Goal: Navigation & Orientation: Find specific page/section

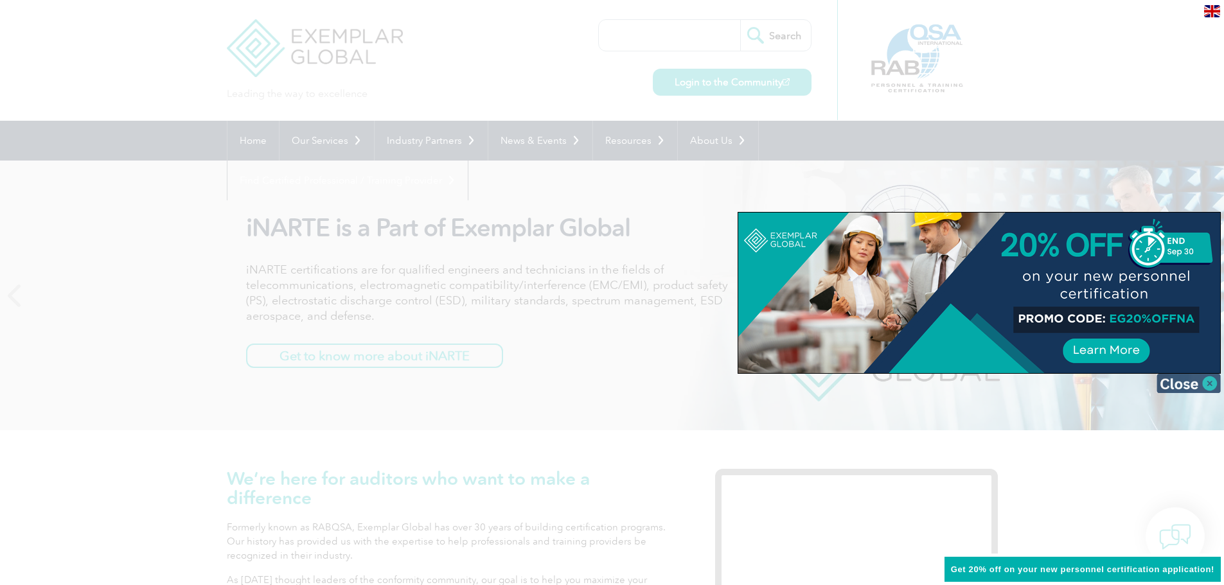
click at [1176, 382] on img at bounding box center [1189, 383] width 64 height 19
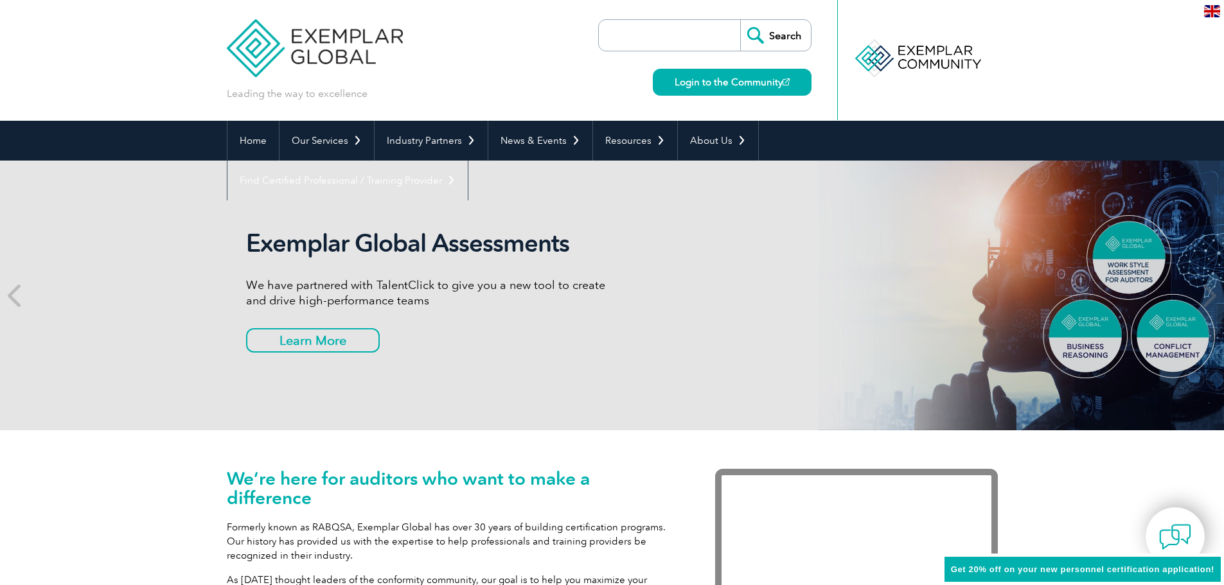
click at [1211, 14] on img at bounding box center [1212, 11] width 16 height 12
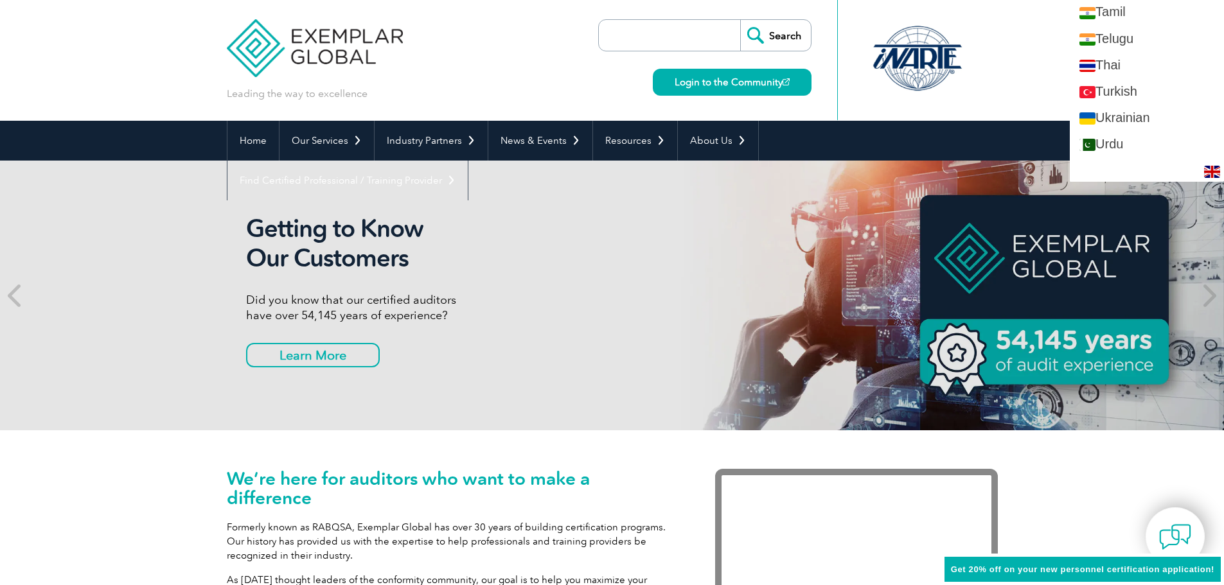
scroll to position [2372, 0]
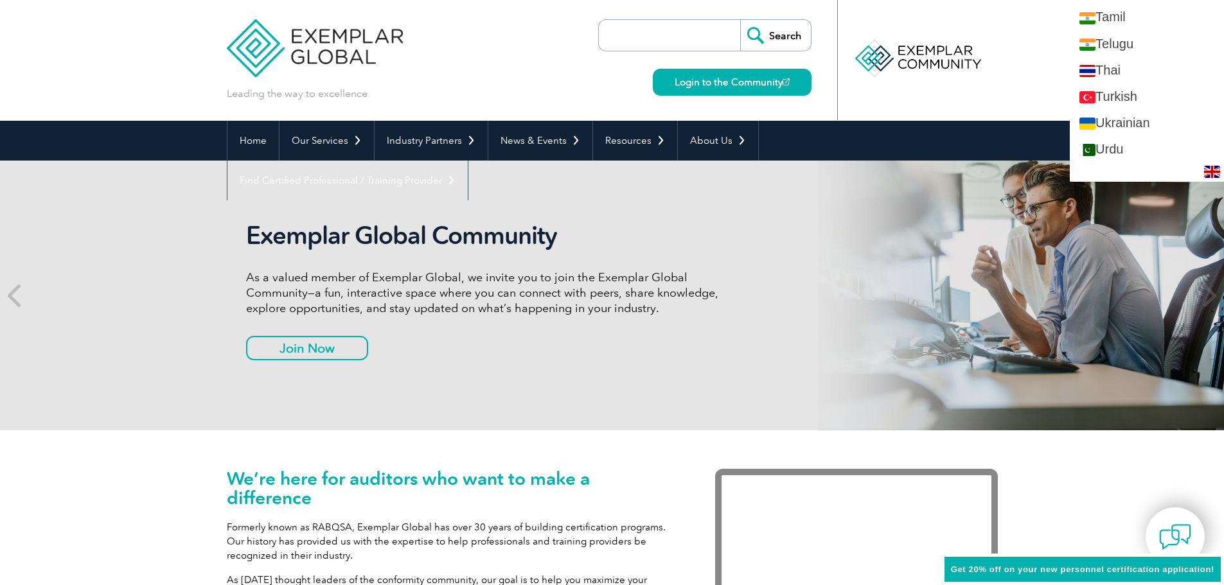
click at [1215, 170] on img at bounding box center [1212, 172] width 16 height 12
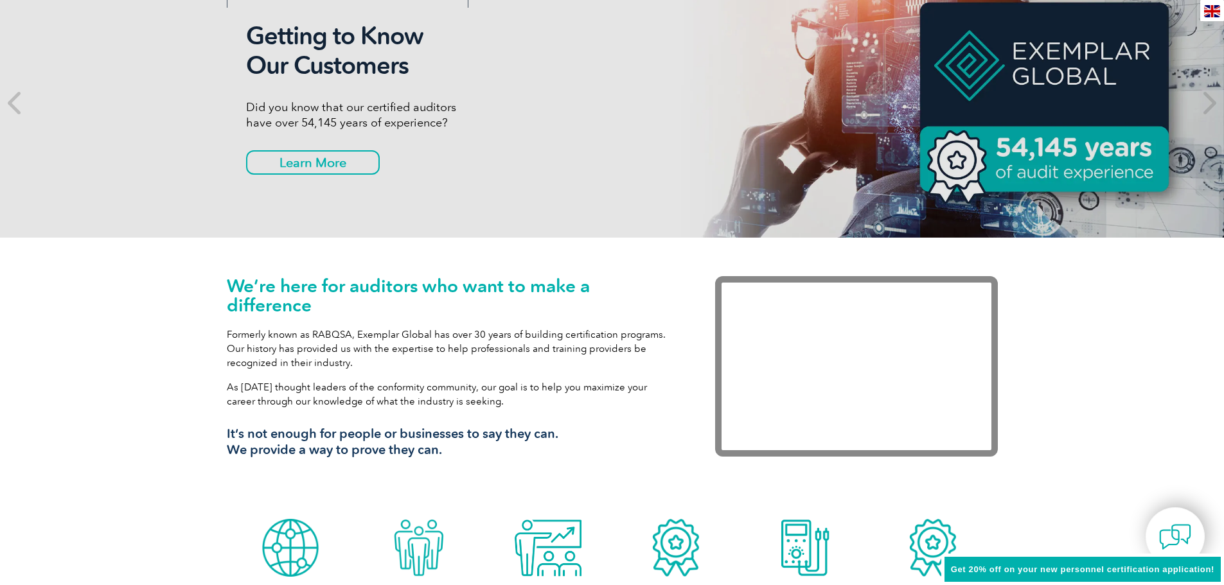
scroll to position [0, 0]
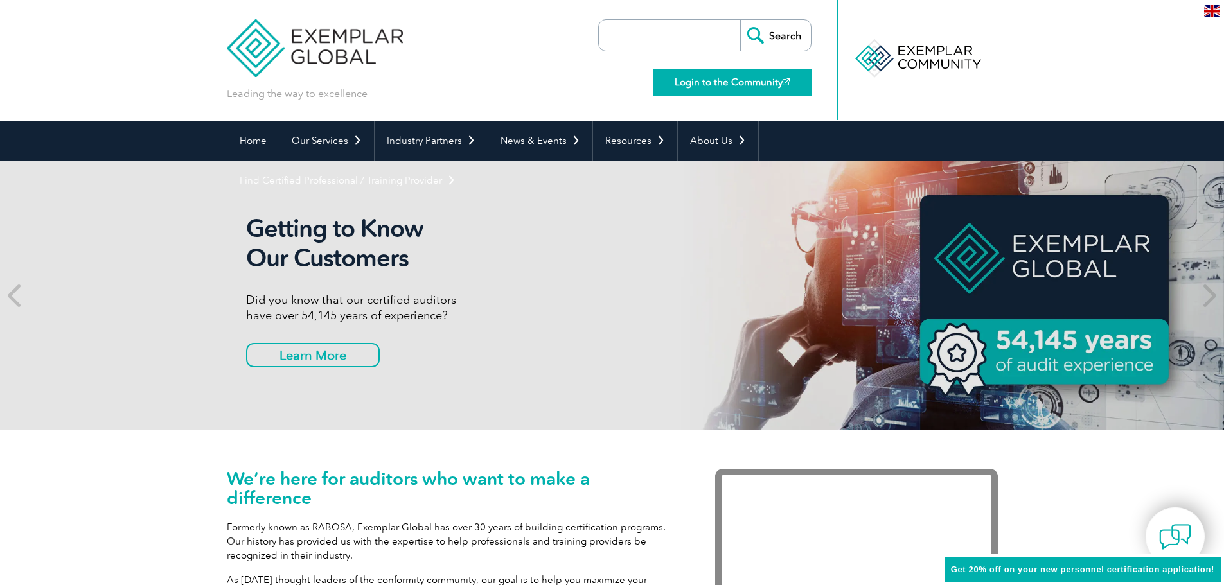
click at [724, 78] on link "Login to the Community" at bounding box center [732, 82] width 159 height 27
